Goal: Information Seeking & Learning: Learn about a topic

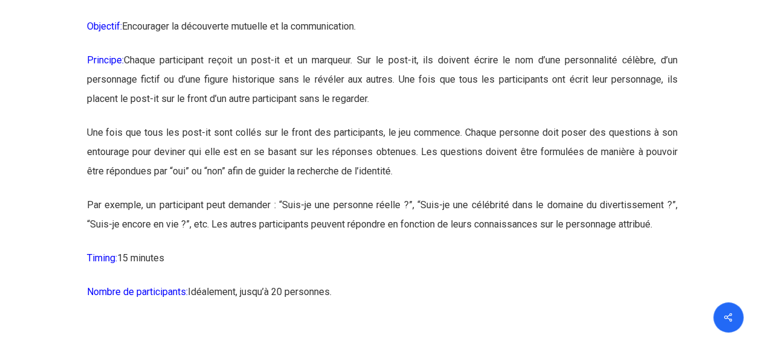
scroll to position [1571, 0]
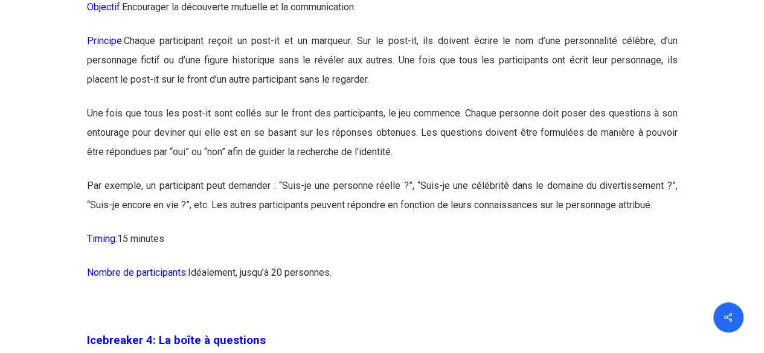
click at [356, 288] on p "Nombre de participants: [GEOGRAPHIC_DATA], jusqu’à 20 personnes." at bounding box center [382, 280] width 591 height 34
drag, startPoint x: 350, startPoint y: 297, endPoint x: 124, endPoint y: 91, distance: 305.7
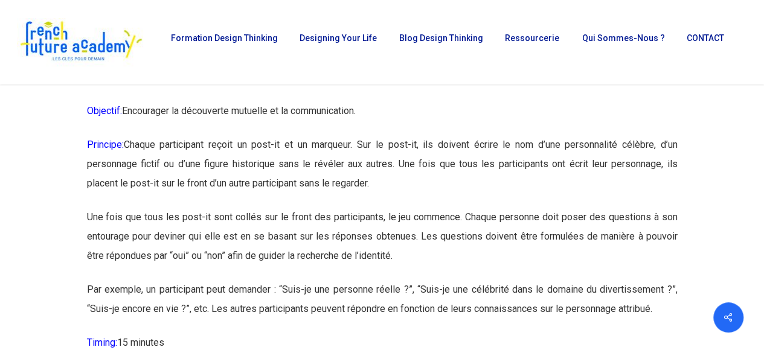
scroll to position [1450, 0]
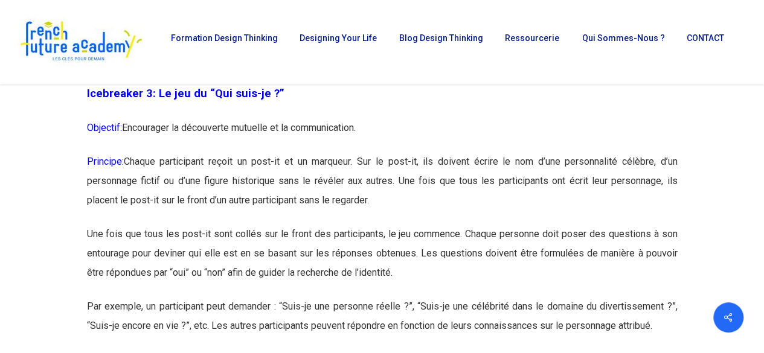
click at [91, 100] on span "Icebreaker 3: Le jeu du “Qui suis-je ?”" at bounding box center [186, 93] width 198 height 13
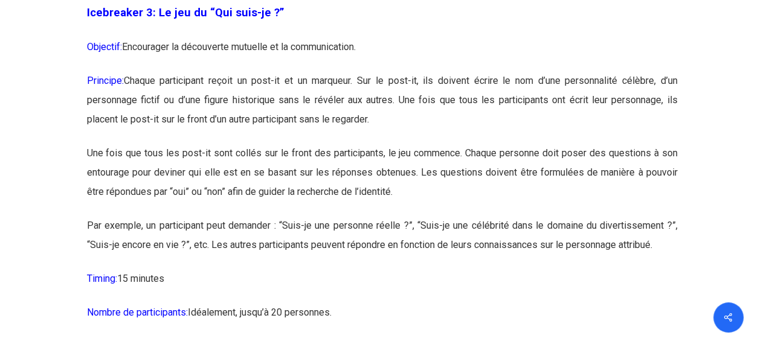
scroll to position [1532, 0]
drag, startPoint x: 86, startPoint y: 114, endPoint x: 396, endPoint y: 326, distance: 375.1
copy div "Loremipsum 3: Do sit am “Con adip-el ?” Seddoeiu: Temporinci ut laboreetdo magn…"
click at [591, 31] on p "Icebreaker 3: Le jeu du “Qui suis-je ?”" at bounding box center [382, 19] width 591 height 34
